Goal: Task Accomplishment & Management: Complete application form

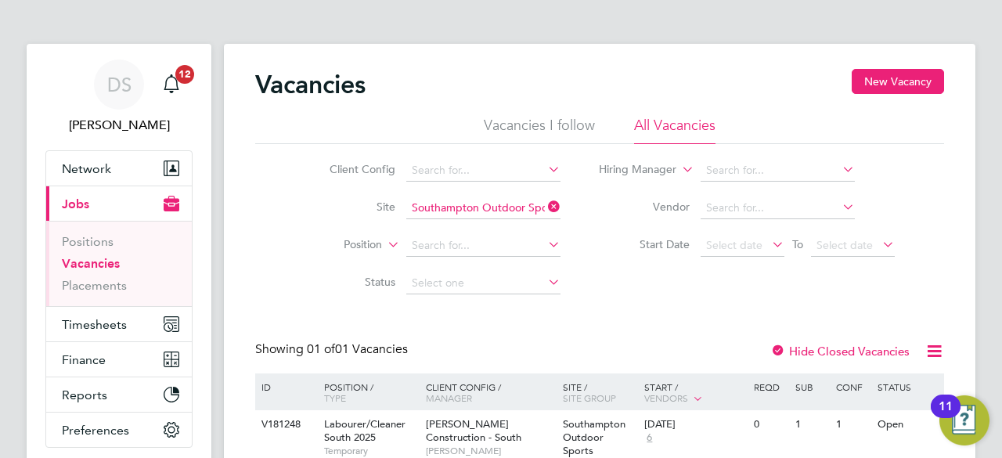
scroll to position [78, 0]
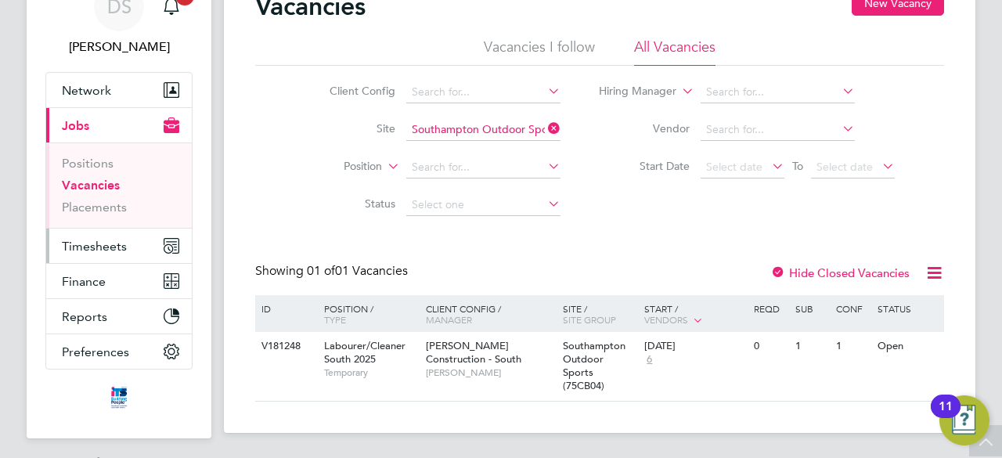
click at [105, 253] on button "Timesheets" at bounding box center [119, 246] width 146 height 34
click at [117, 250] on span "Timesheets" at bounding box center [94, 246] width 65 height 15
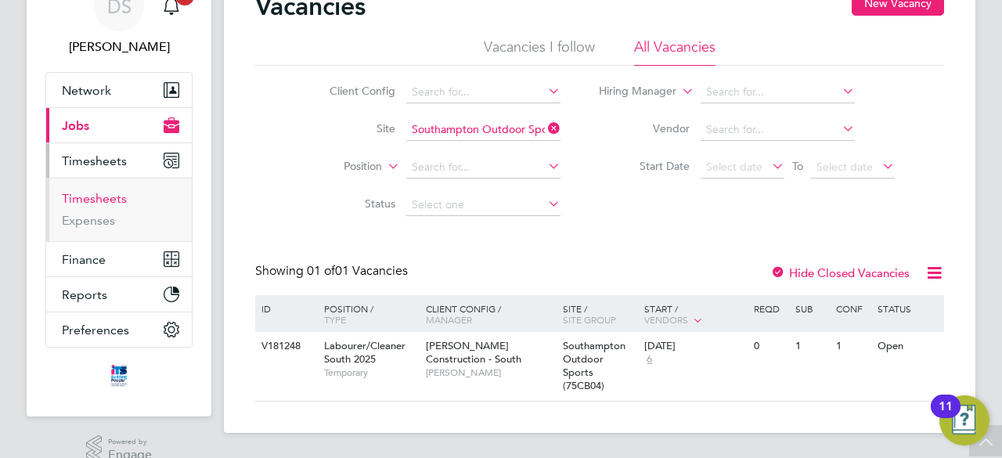
click at [91, 198] on link "Timesheets" at bounding box center [94, 198] width 65 height 15
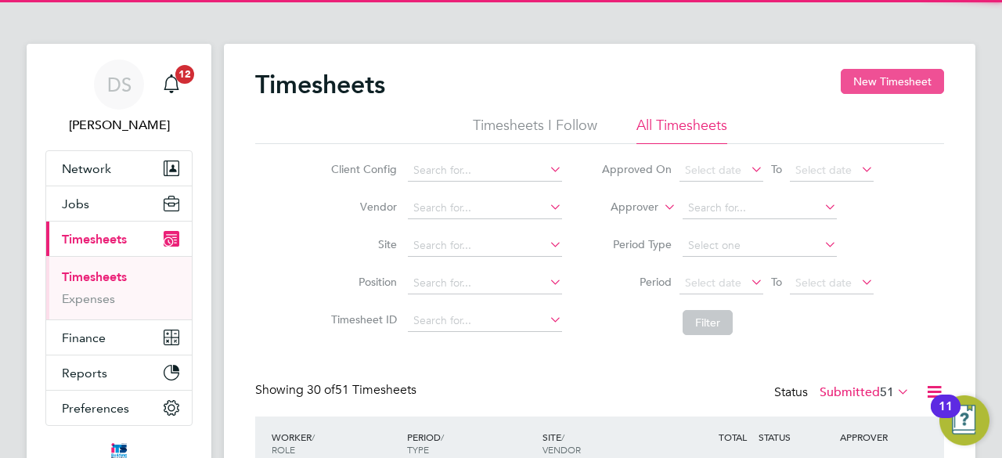
click at [887, 84] on button "New Timesheet" at bounding box center [892, 81] width 103 height 25
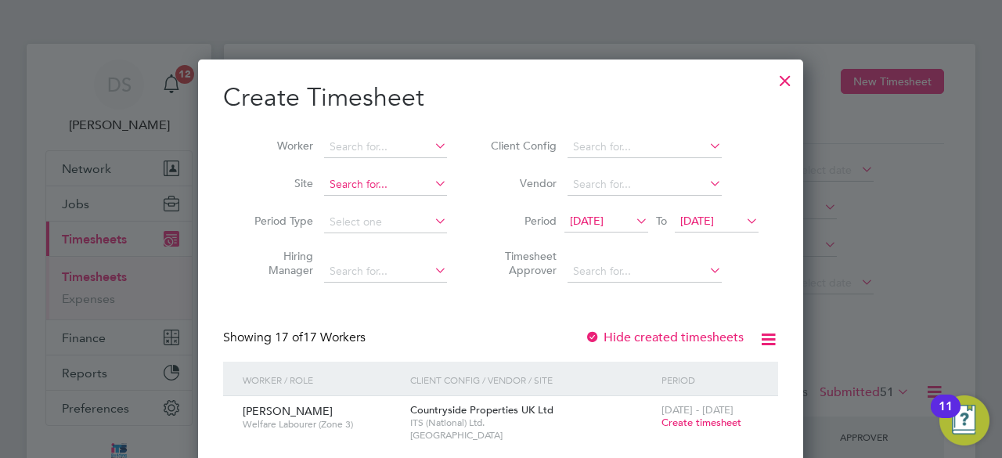
click at [371, 182] on input at bounding box center [385, 185] width 123 height 22
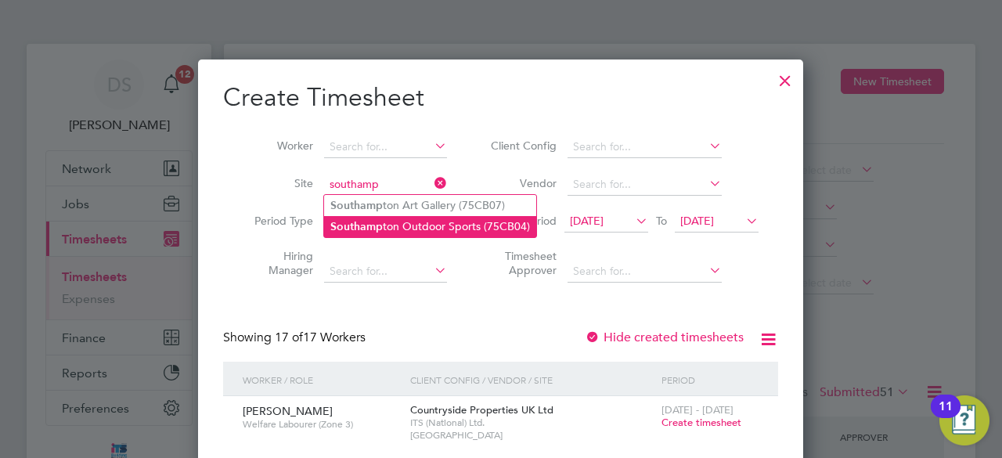
click at [407, 224] on li "Southamp ton Outdoor Sports (75CB04)" at bounding box center [430, 226] width 212 height 21
type input "Southampton Outdoor Sports (75CB04)"
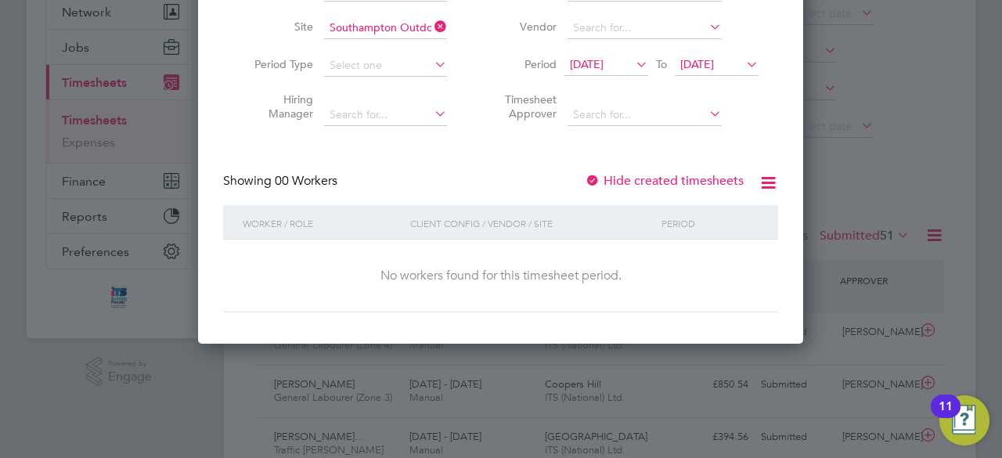
click at [710, 63] on span "[DATE]" at bounding box center [697, 64] width 34 height 14
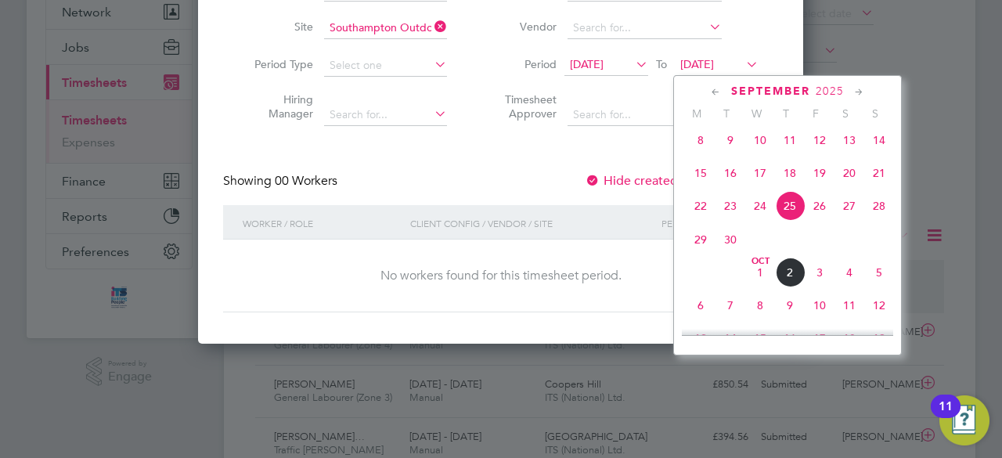
click at [877, 211] on span "28" at bounding box center [879, 206] width 30 height 30
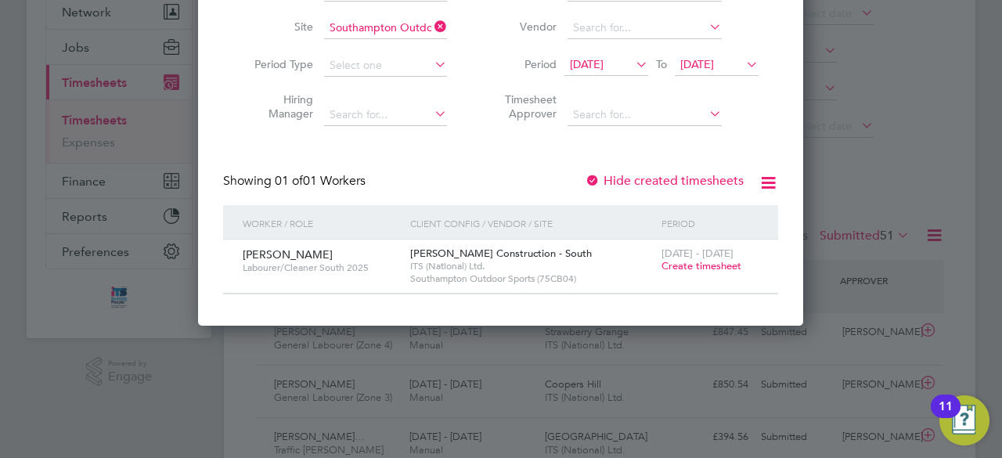
click at [722, 268] on span "Create timesheet" at bounding box center [701, 265] width 80 height 13
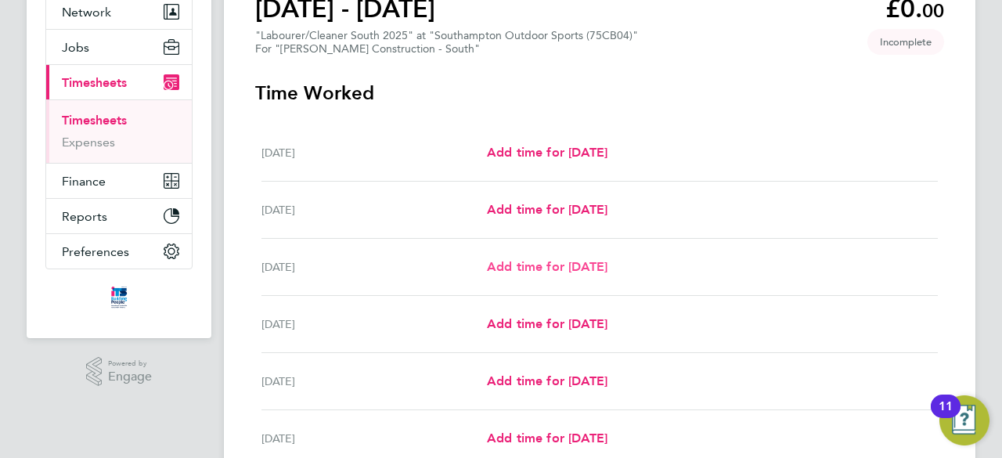
click at [543, 269] on span "Add time for [DATE]" at bounding box center [547, 266] width 121 height 15
select select "30"
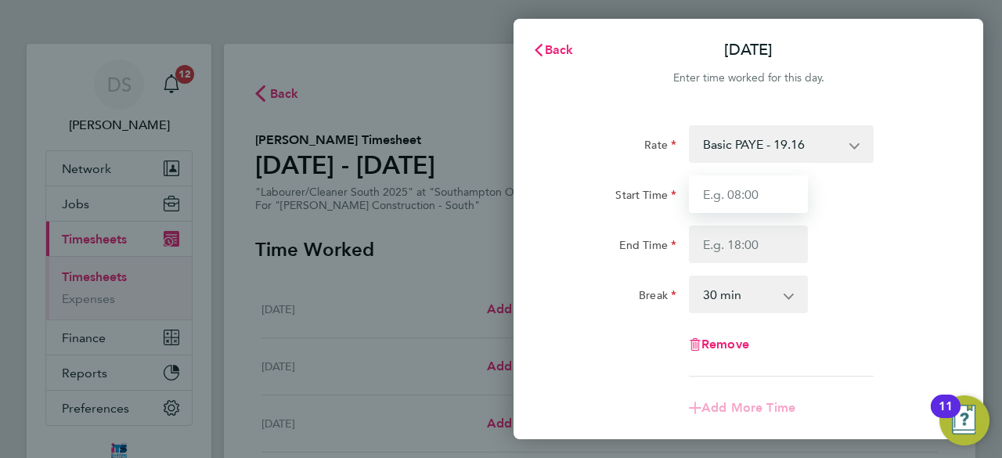
click at [772, 195] on input "Start Time" at bounding box center [748, 194] width 119 height 38
type input "16:00"
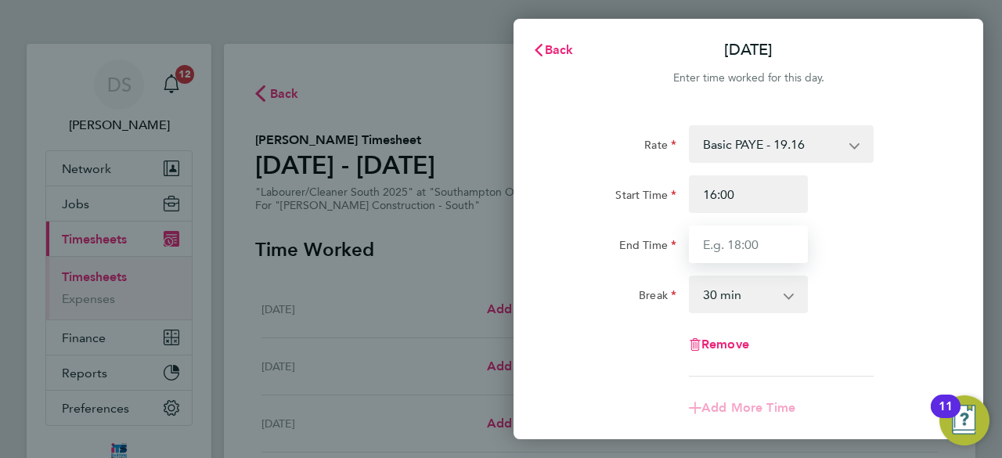
click at [744, 239] on input "End Time" at bounding box center [748, 244] width 119 height 38
type input "20:00"
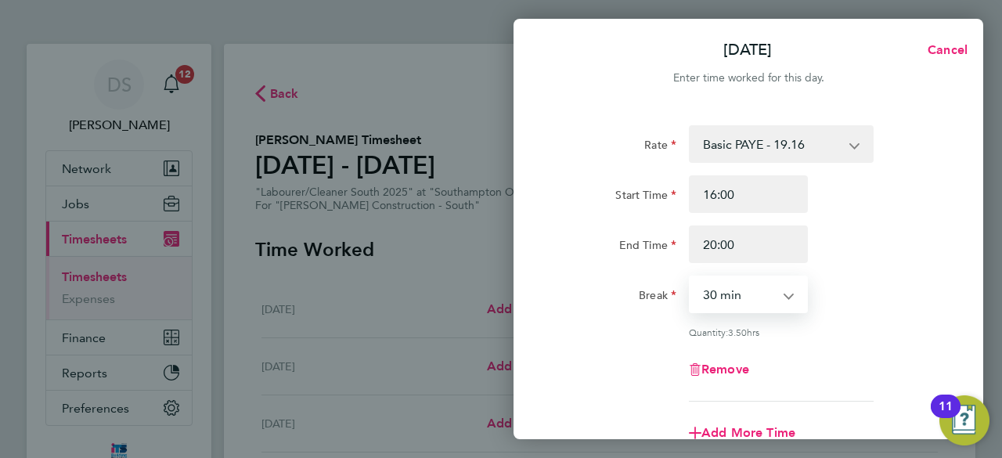
click at [766, 298] on select "0 min 15 min 30 min 45 min 60 min 75 min 90 min" at bounding box center [738, 294] width 97 height 34
select select "0"
click at [690, 277] on select "0 min 15 min 30 min 45 min 60 min 75 min 90 min" at bounding box center [738, 294] width 97 height 34
click at [870, 334] on div "Quantity: 4.00 hrs" at bounding box center [781, 332] width 185 height 13
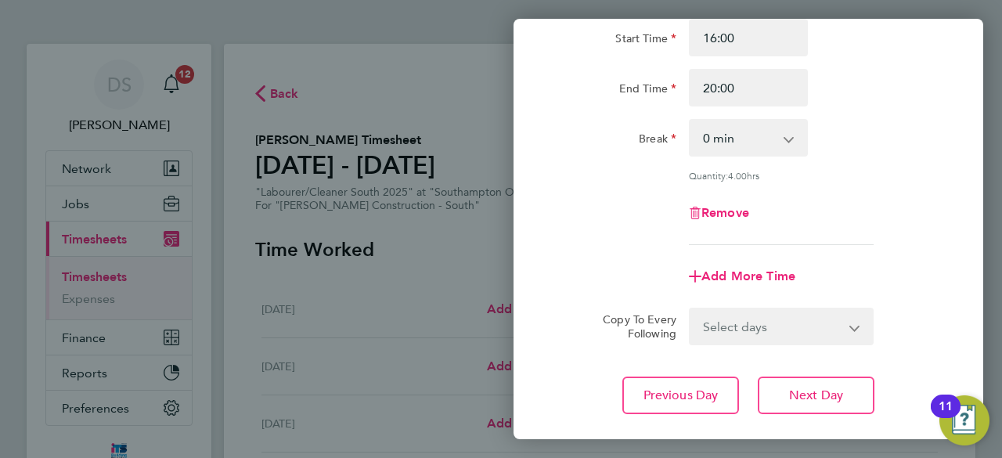
click at [785, 315] on select "Select days Day [DATE] [DATE] [DATE] [DATE]" at bounding box center [772, 326] width 164 height 34
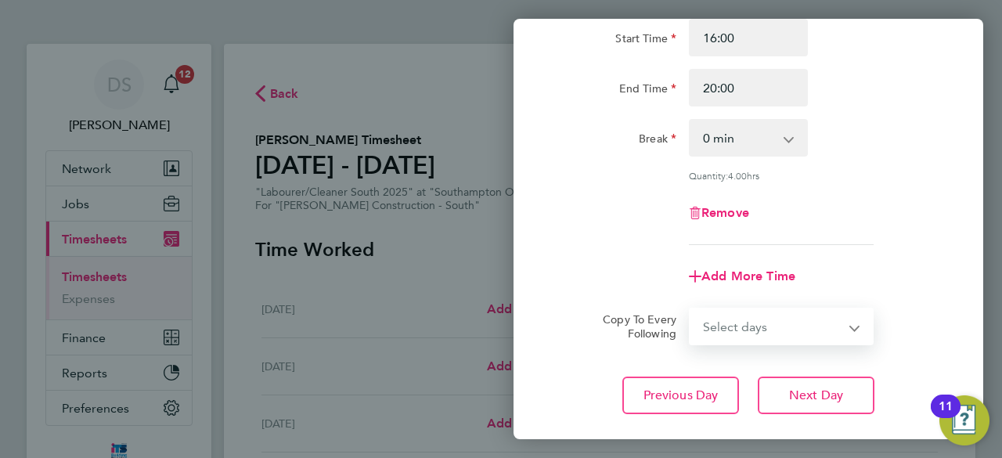
select select "TUE"
click at [690, 309] on select "Select days Day [DATE] [DATE] [DATE] [DATE]" at bounding box center [772, 326] width 164 height 34
select select "[DATE]"
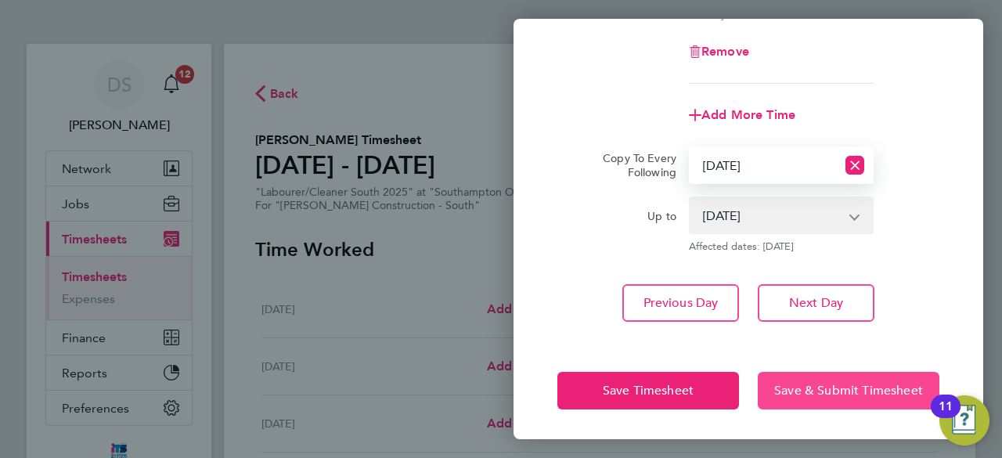
click at [849, 406] on button "Save & Submit Timesheet" at bounding box center [849, 391] width 182 height 38
